Goal: Book appointment/travel/reservation

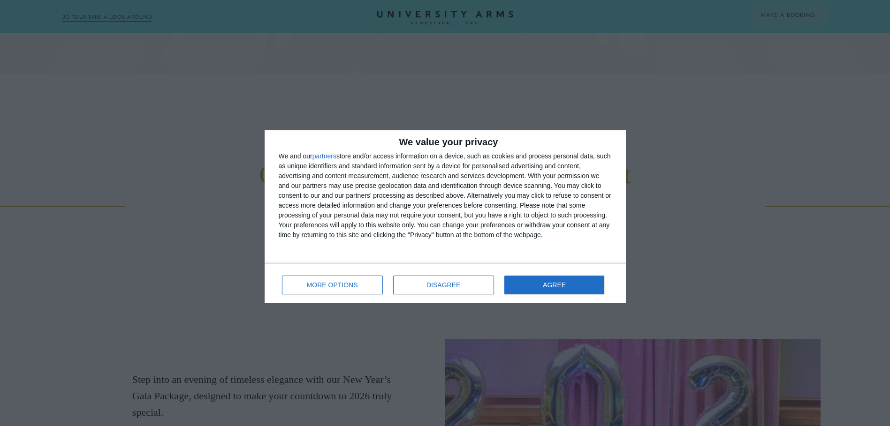
scroll to position [422, 0]
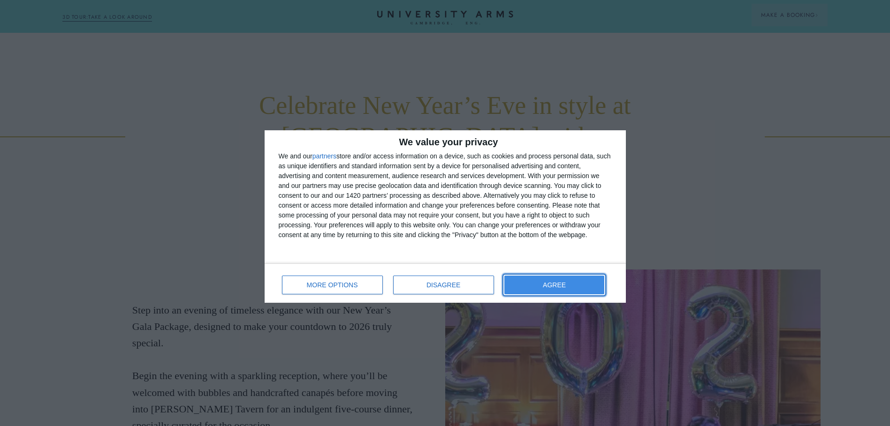
click at [571, 285] on button "AGREE" at bounding box center [554, 285] width 100 height 19
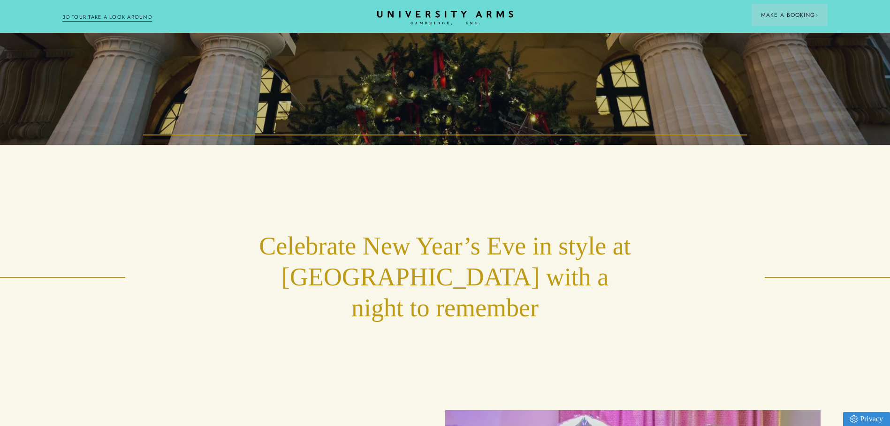
scroll to position [0, 0]
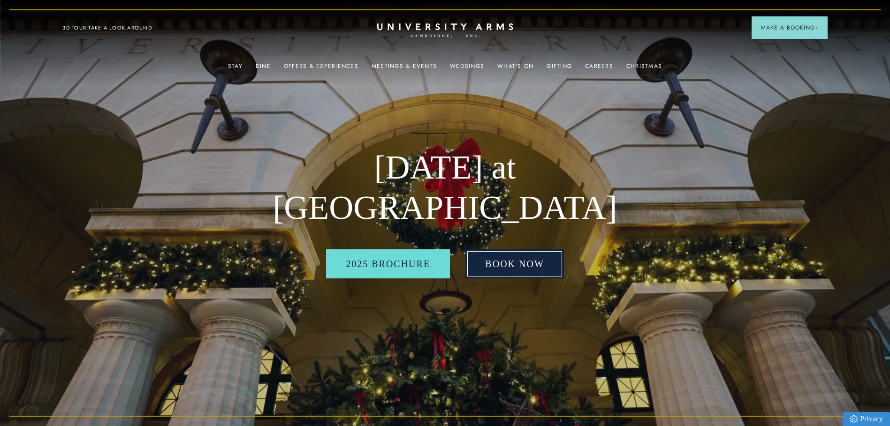
click at [504, 263] on link "BOOK NOW" at bounding box center [514, 264] width 98 height 29
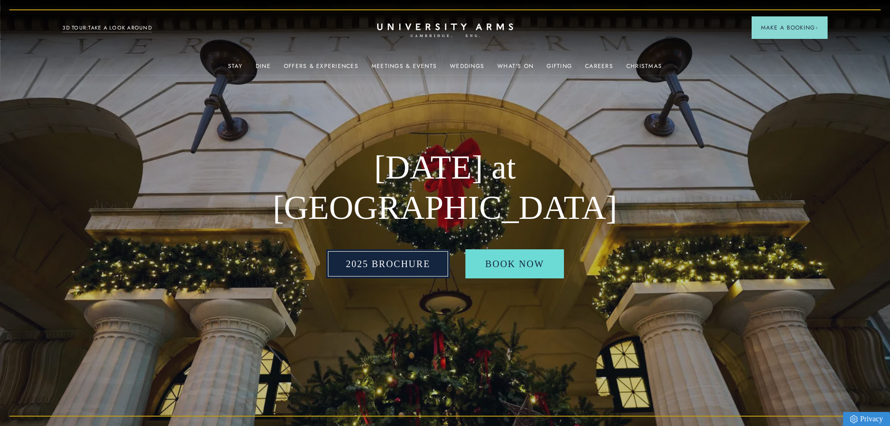
click at [413, 265] on link "2025 BROCHURE" at bounding box center [388, 264] width 124 height 29
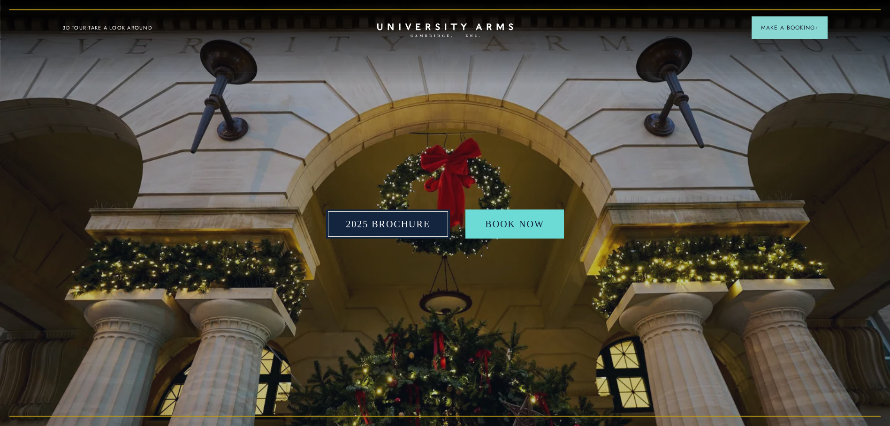
click at [432, 220] on div "2025 BROCHURE BOOK NOW" at bounding box center [445, 213] width 375 height 426
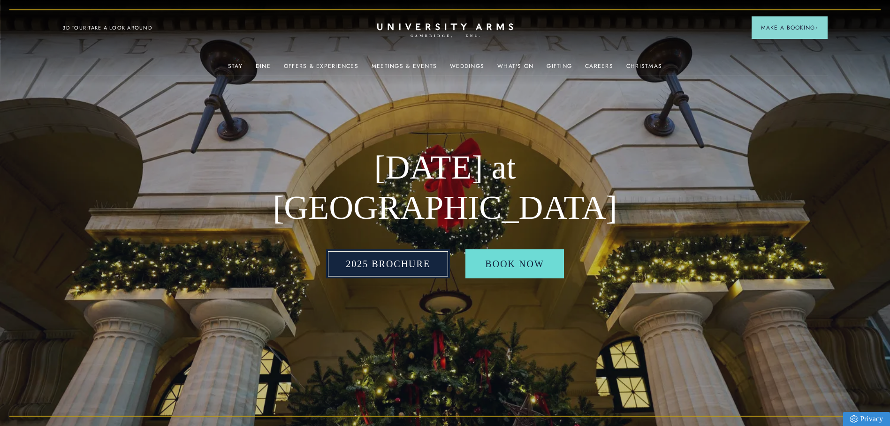
click at [400, 268] on link "2025 BROCHURE" at bounding box center [388, 264] width 124 height 29
